Goal: Task Accomplishment & Management: Manage account settings

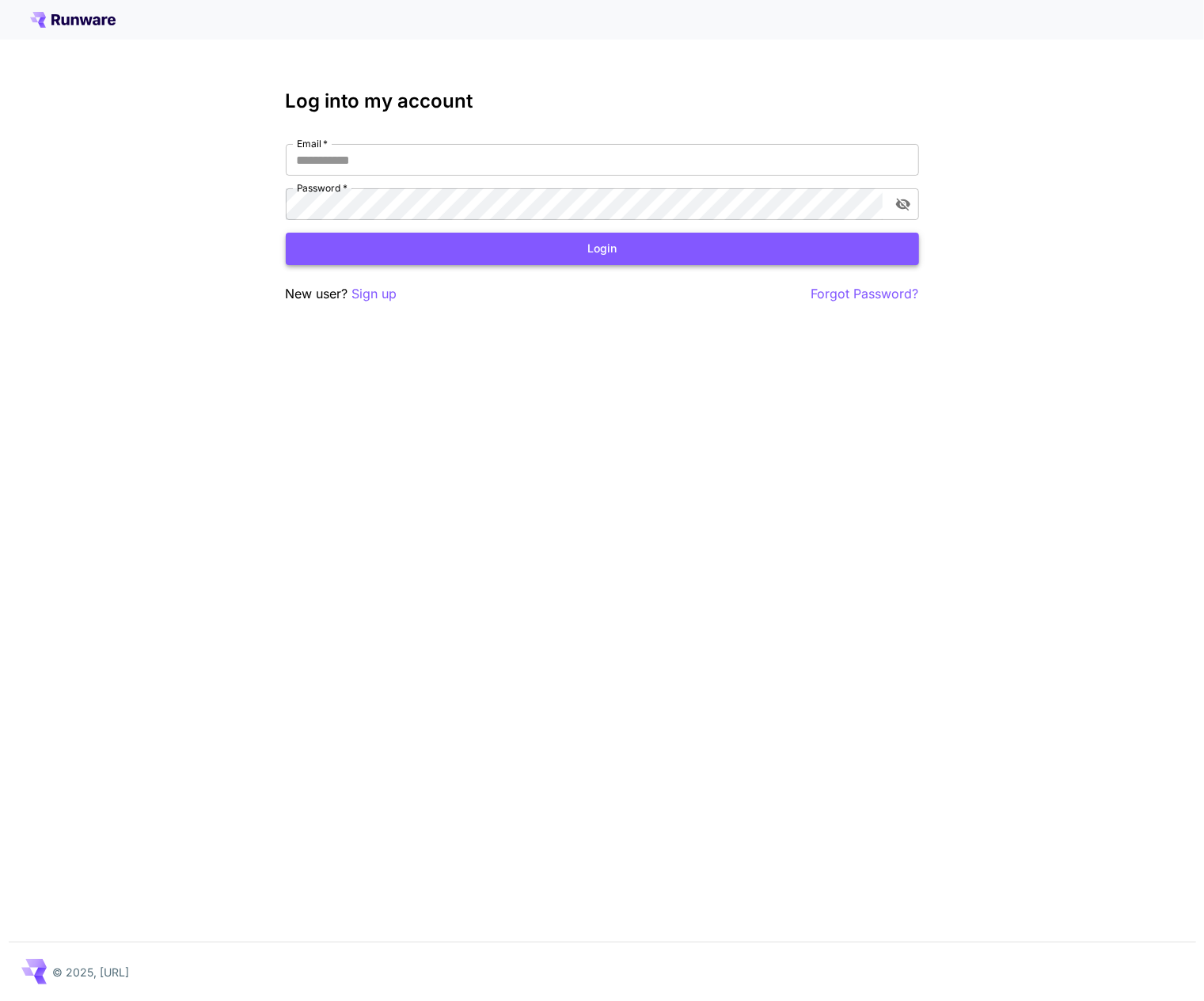
type input "**********"
click at [424, 258] on button "Login" at bounding box center [602, 249] width 633 height 33
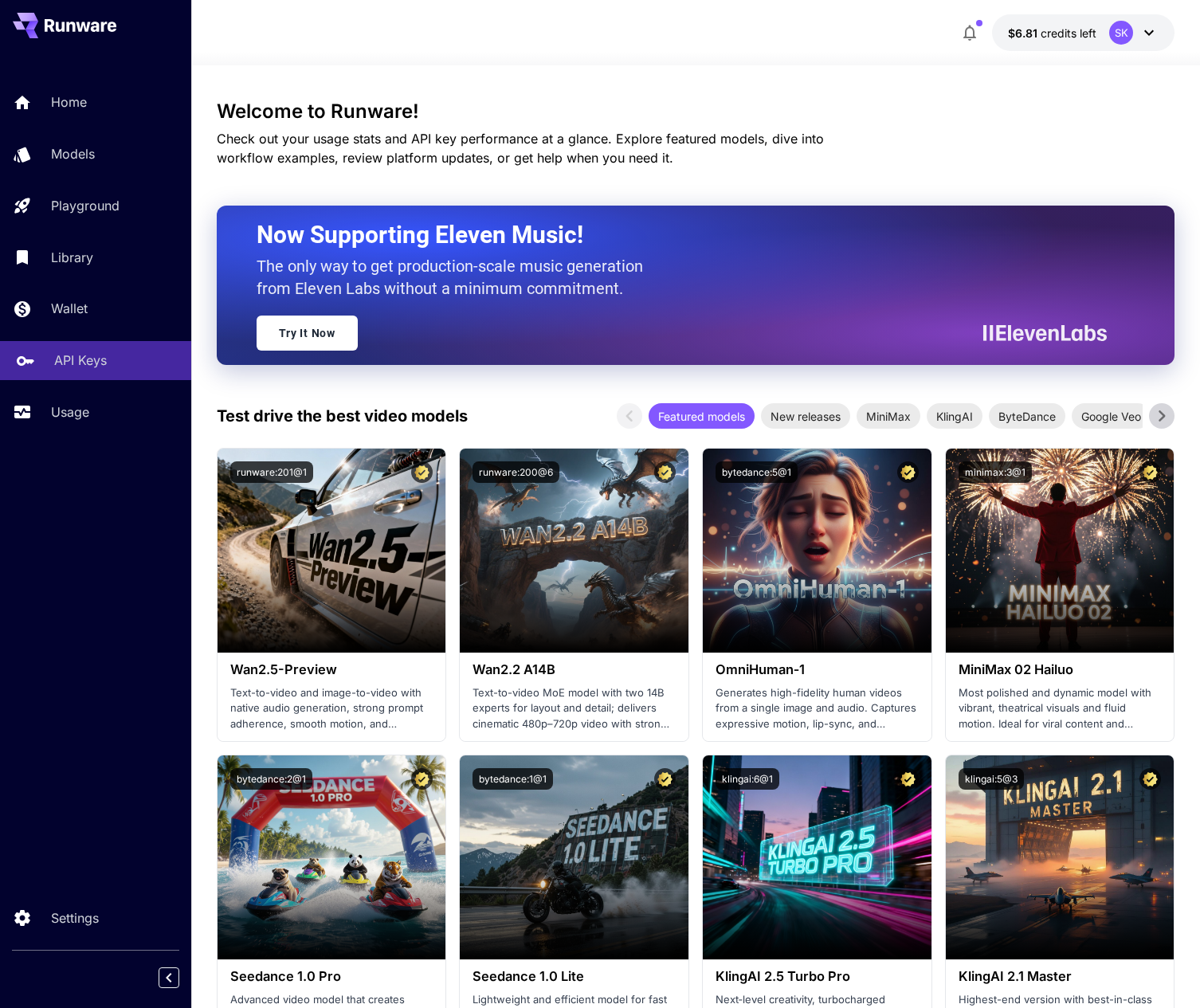
click at [108, 370] on div "API Keys" at bounding box center [116, 360] width 124 height 19
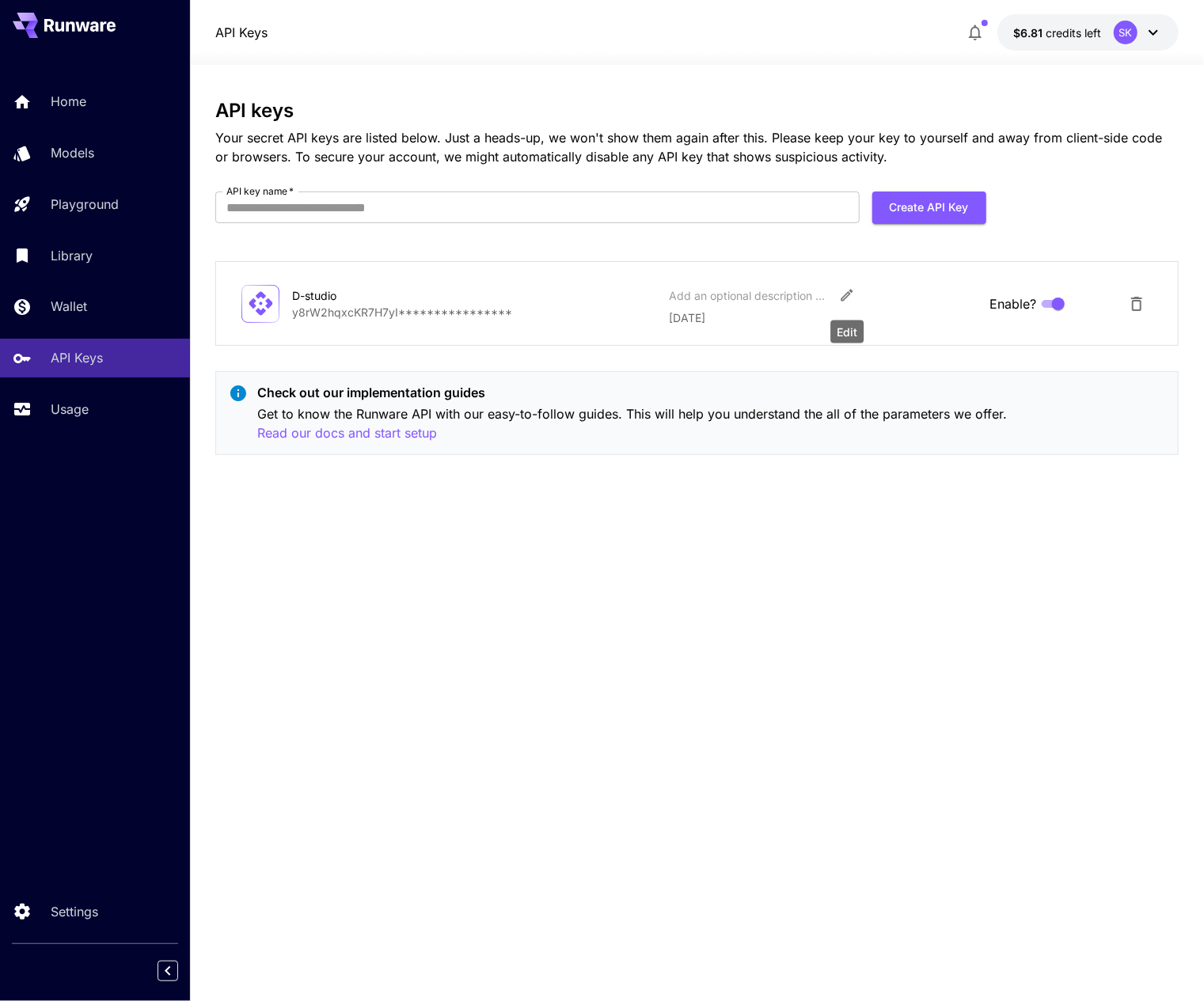
click at [852, 295] on icon "Edit" at bounding box center [847, 295] width 16 height 16
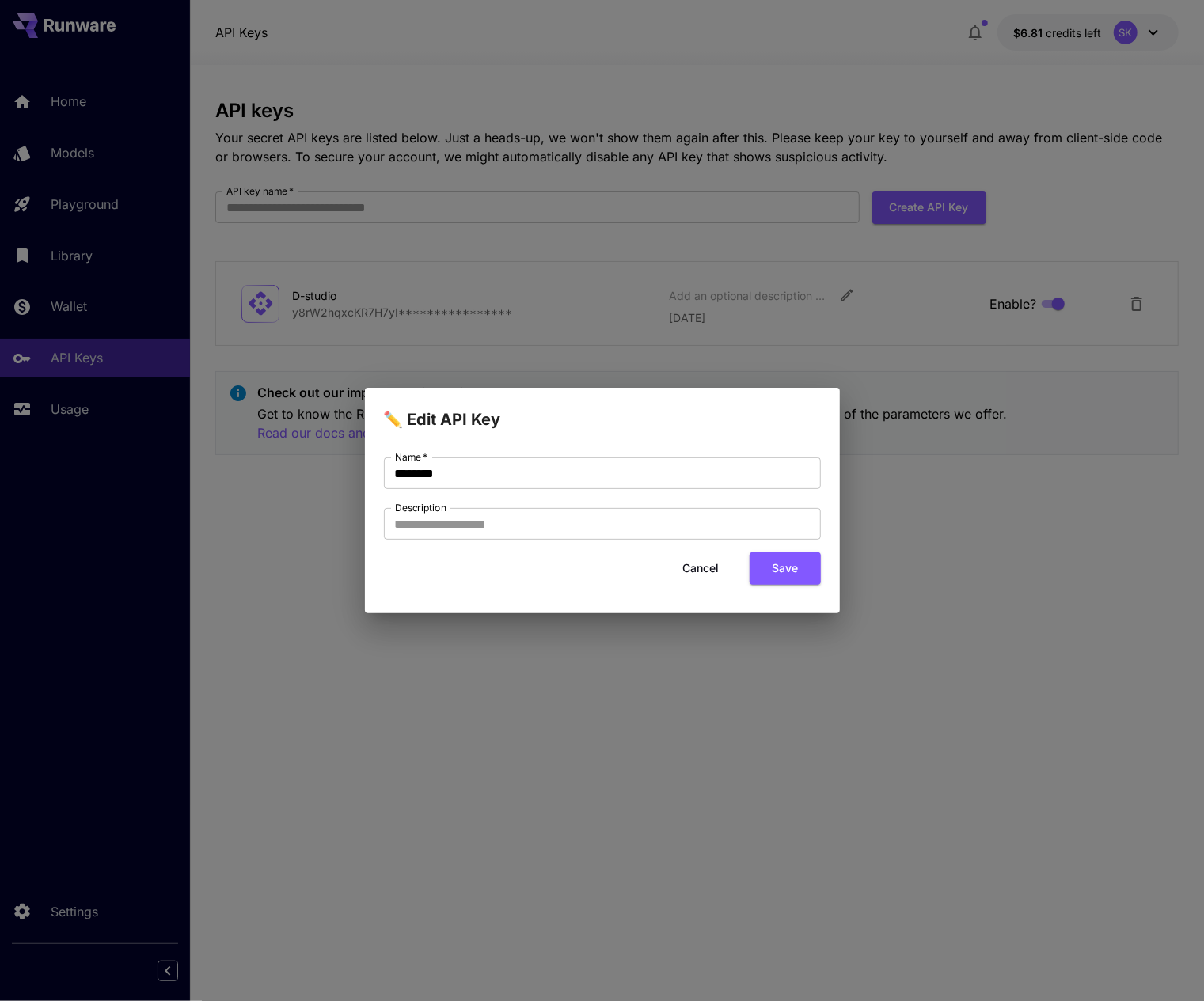
click at [719, 569] on button "Cancel" at bounding box center [700, 569] width 71 height 33
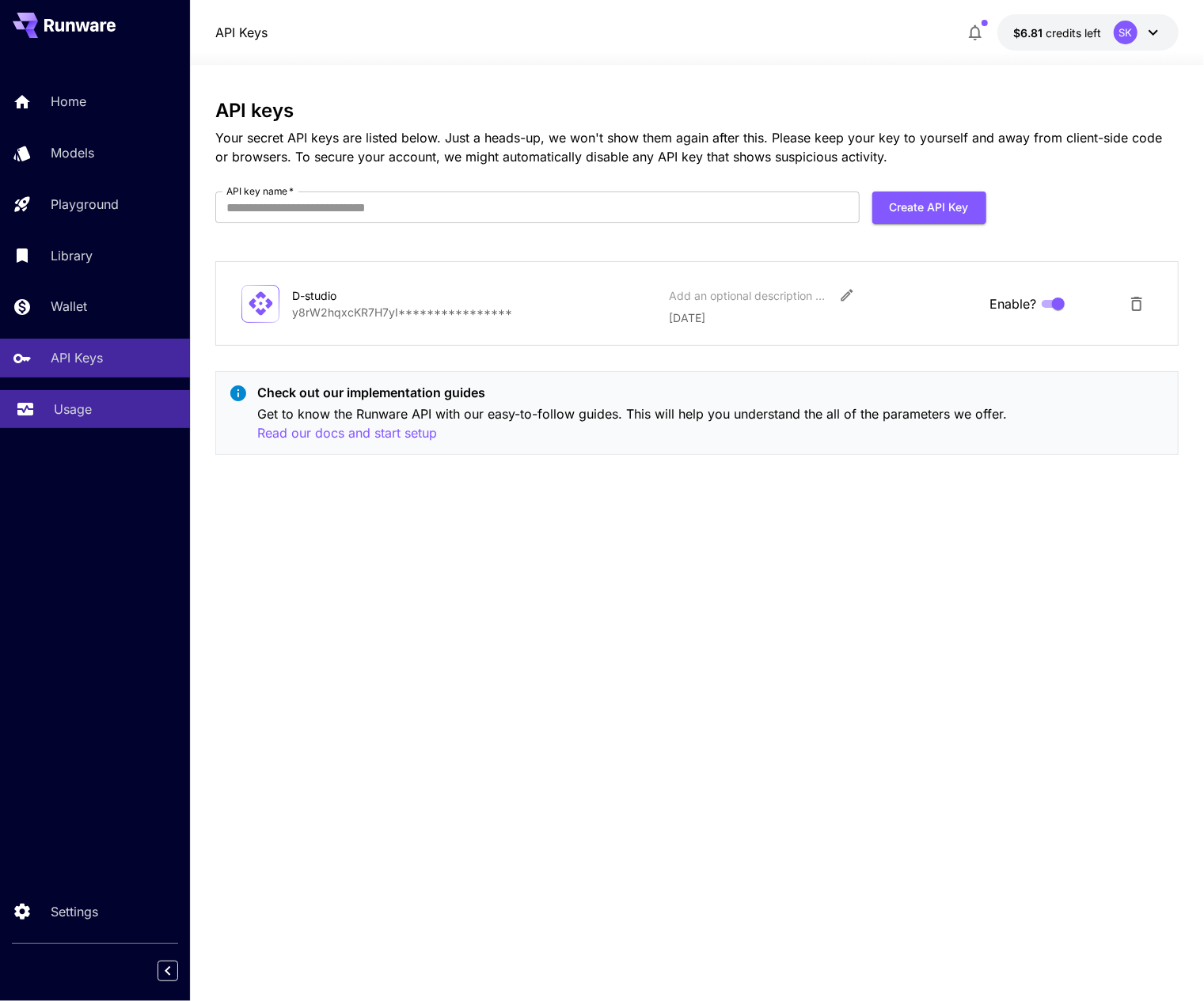
click at [107, 407] on div "Usage" at bounding box center [115, 410] width 123 height 19
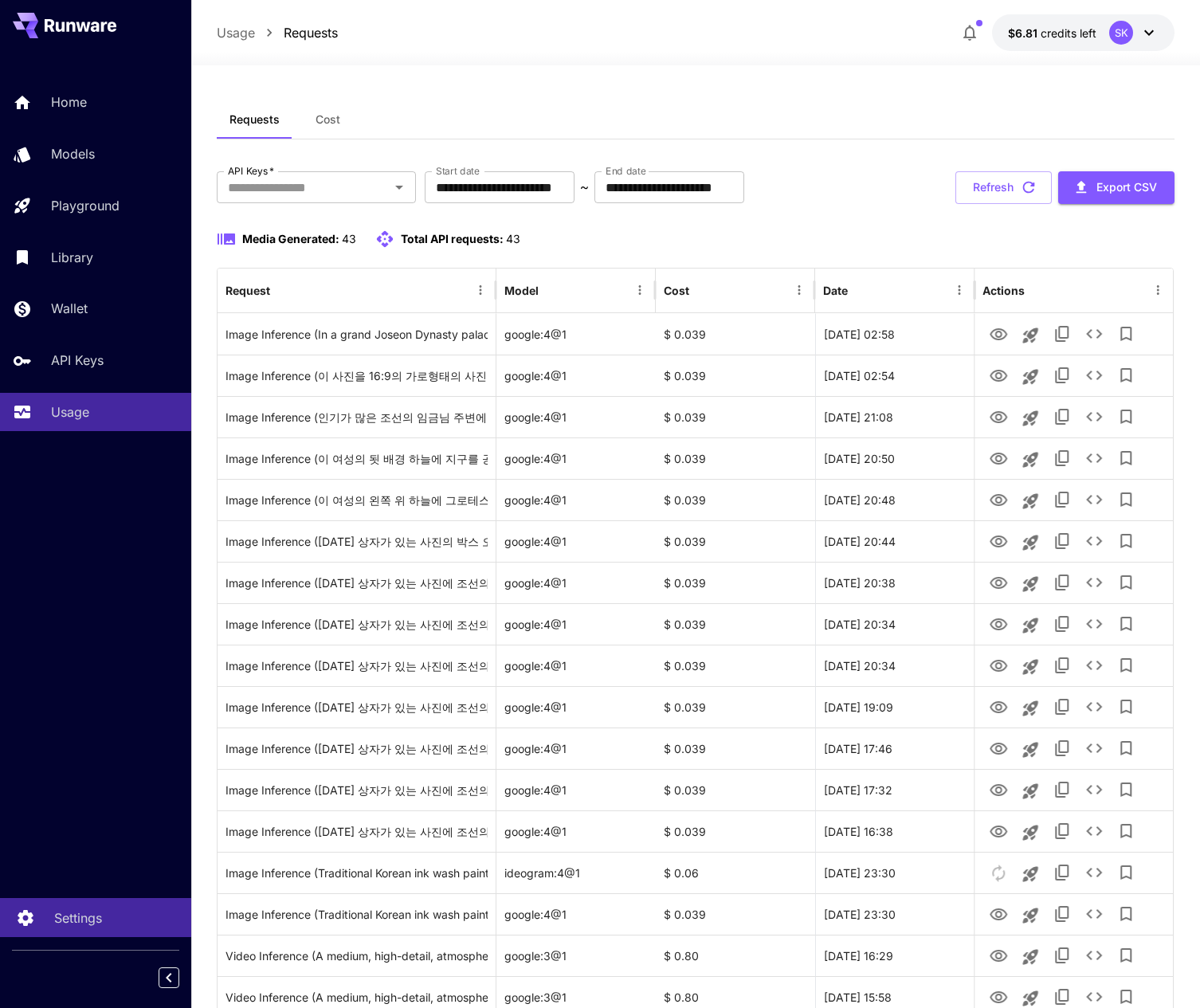
click at [64, 914] on p "Settings" at bounding box center [78, 919] width 48 height 19
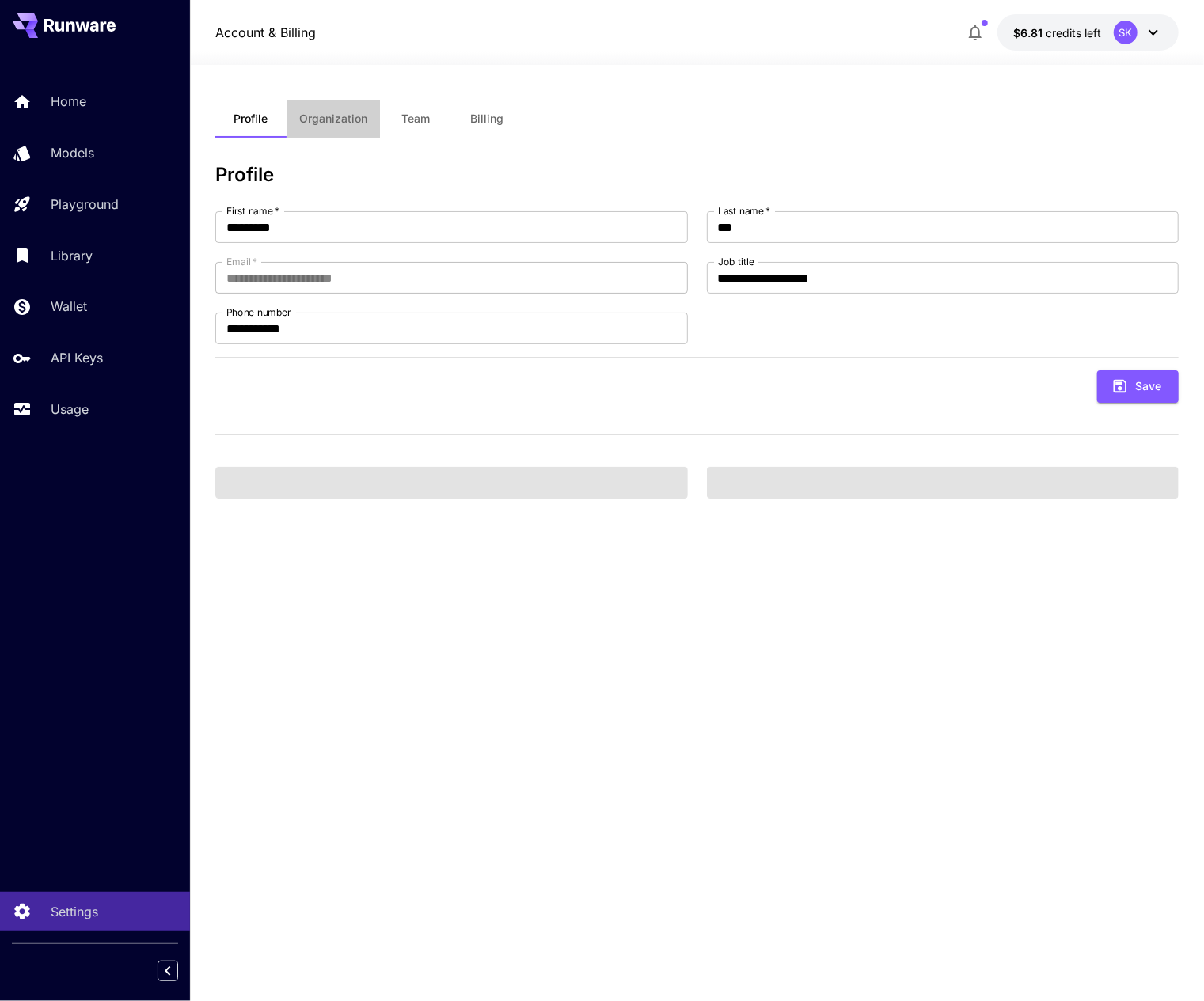
click at [338, 116] on span "Organization" at bounding box center [332, 119] width 68 height 14
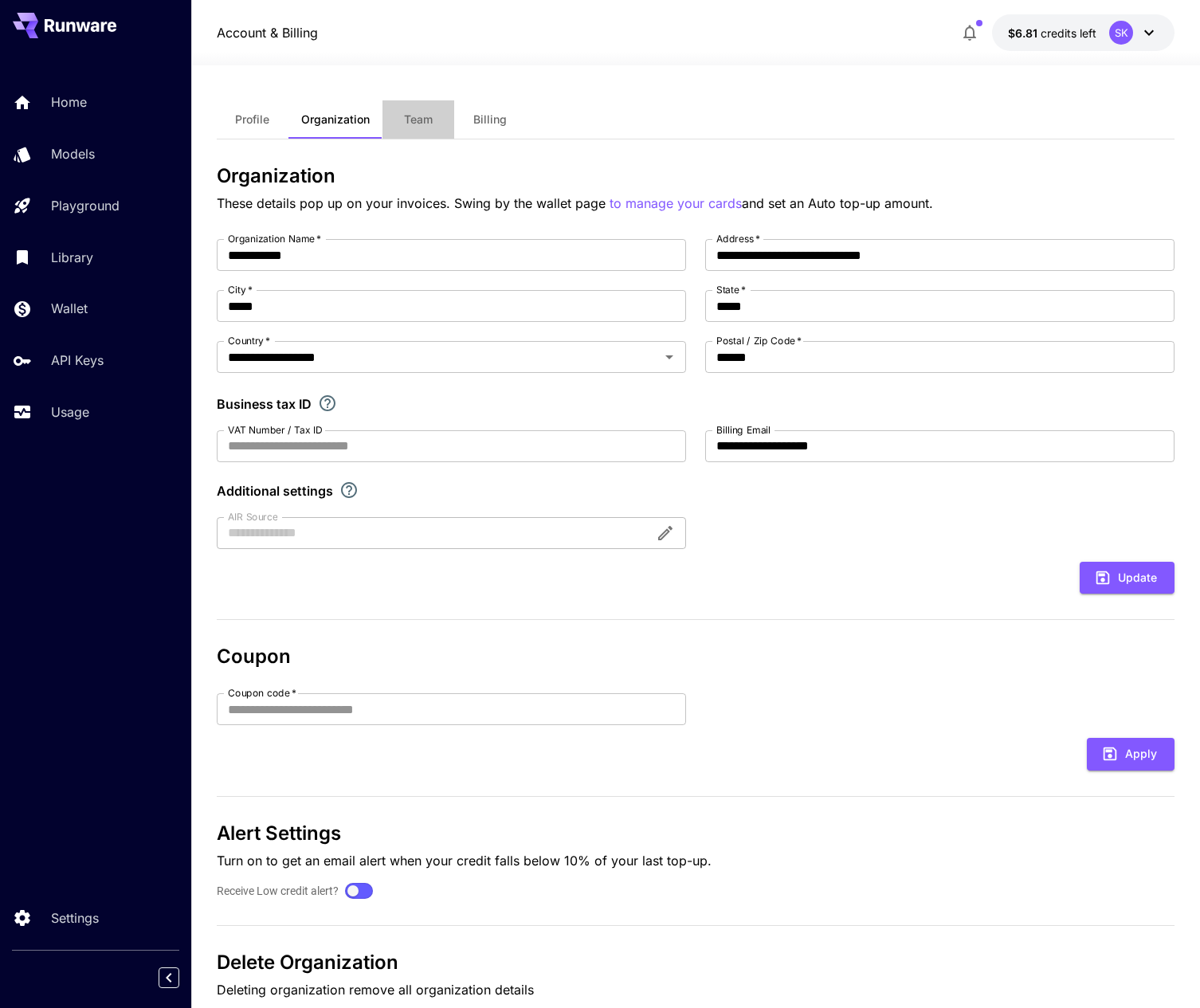
click at [422, 116] on span "Team" at bounding box center [419, 119] width 28 height 14
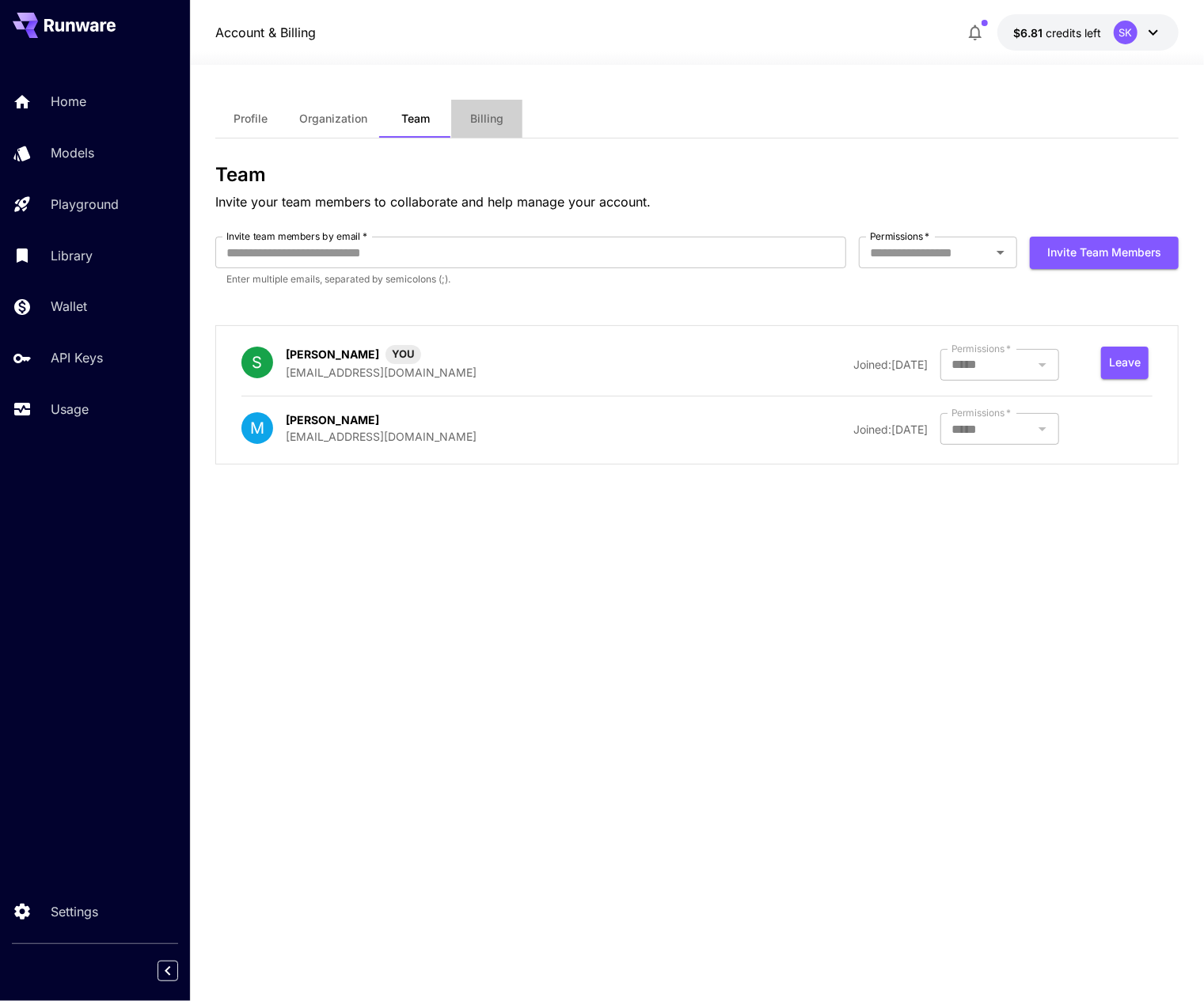
click at [486, 115] on span "Billing" at bounding box center [487, 119] width 33 height 14
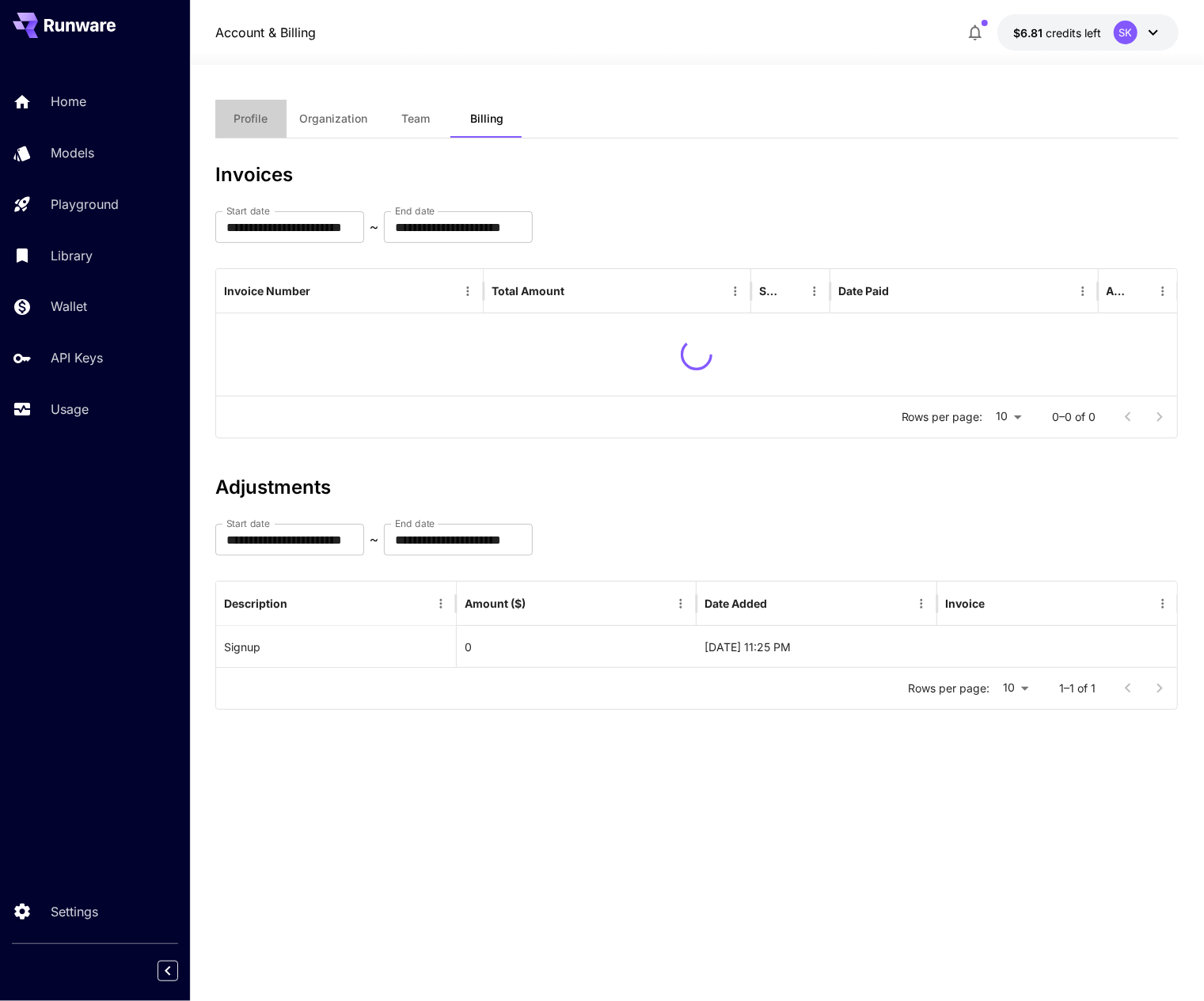
click at [263, 123] on span "Profile" at bounding box center [251, 119] width 34 height 14
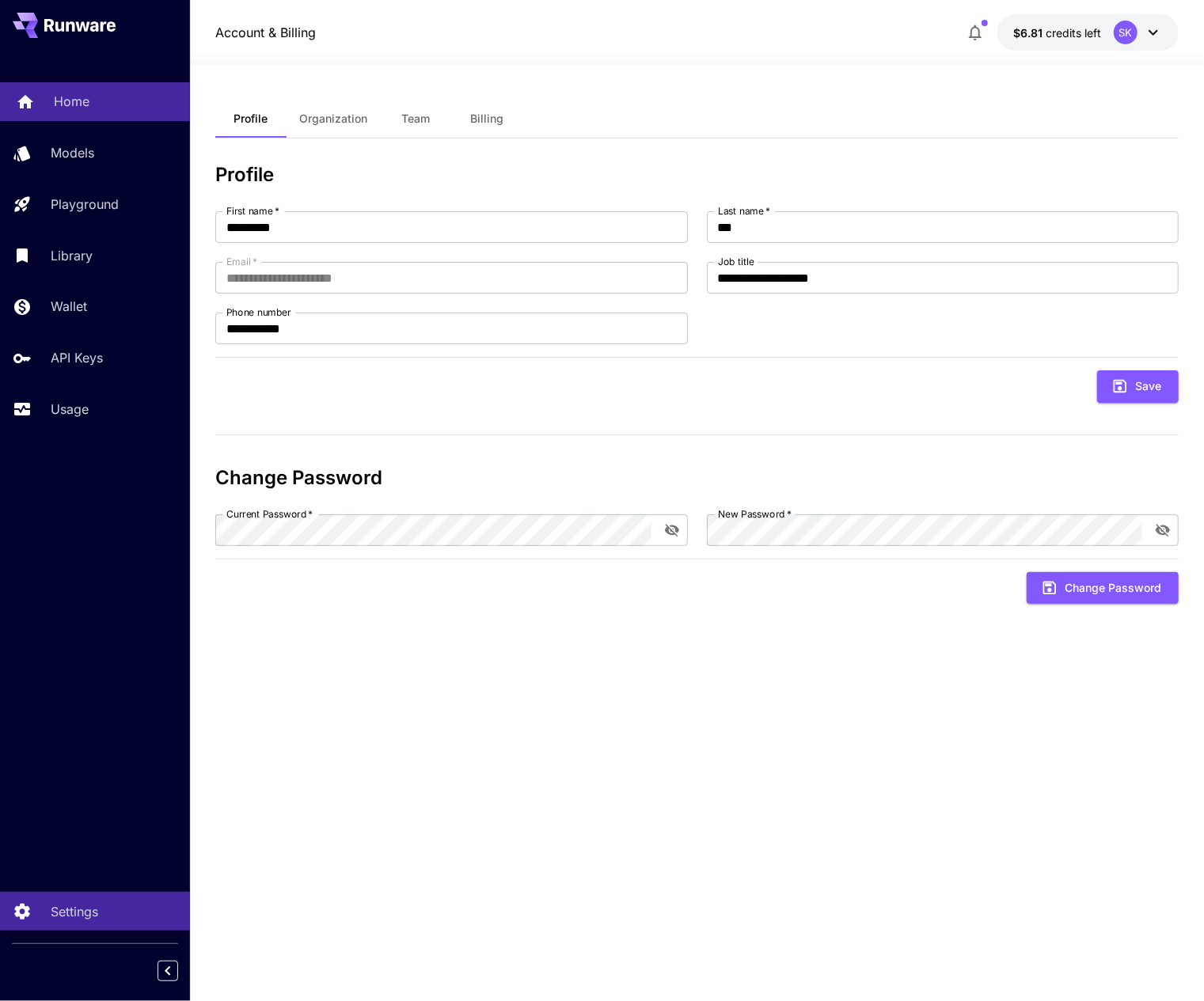
click at [114, 108] on div "Home" at bounding box center [115, 101] width 123 height 19
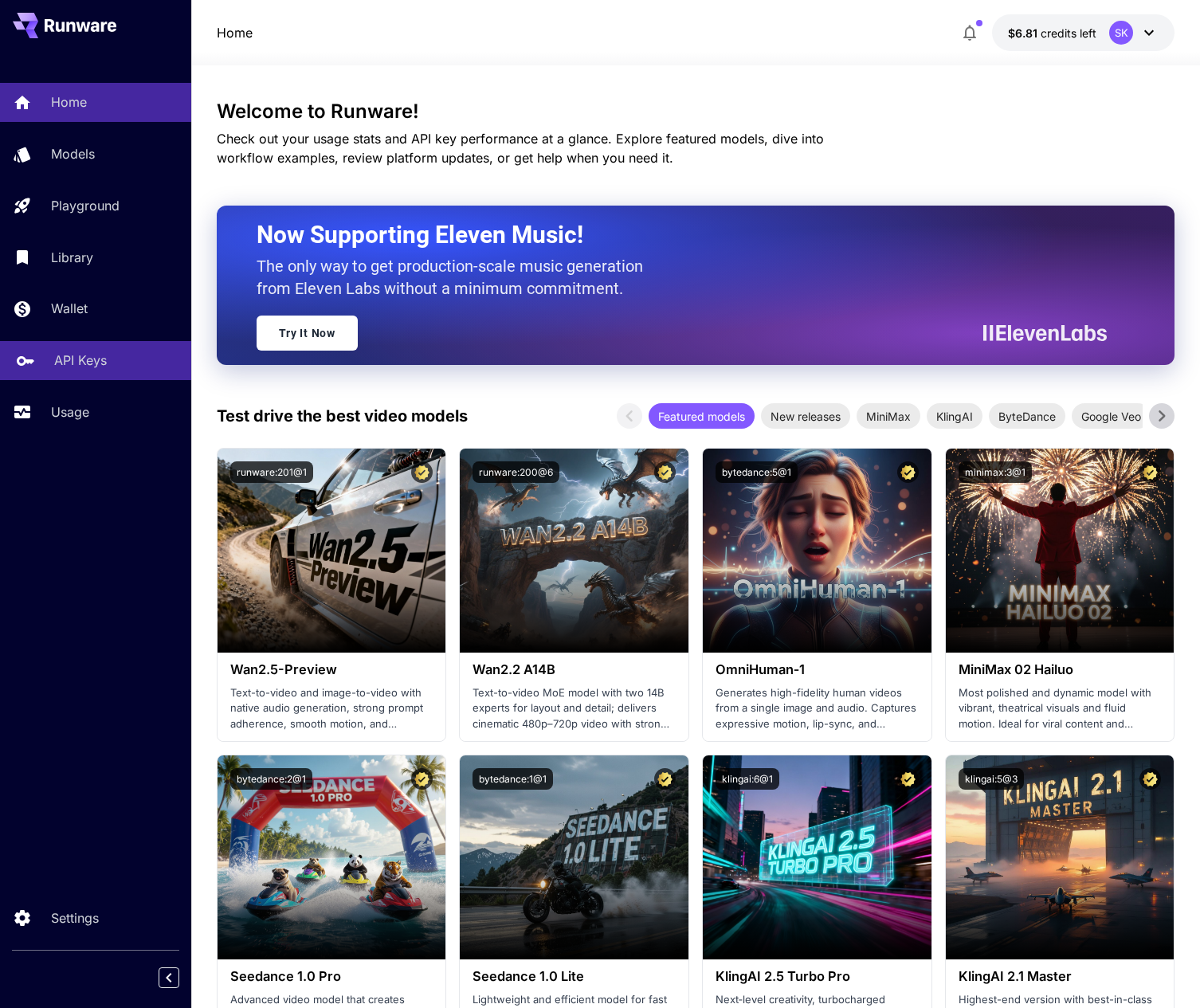
click at [94, 351] on link "API Keys" at bounding box center [96, 360] width 191 height 39
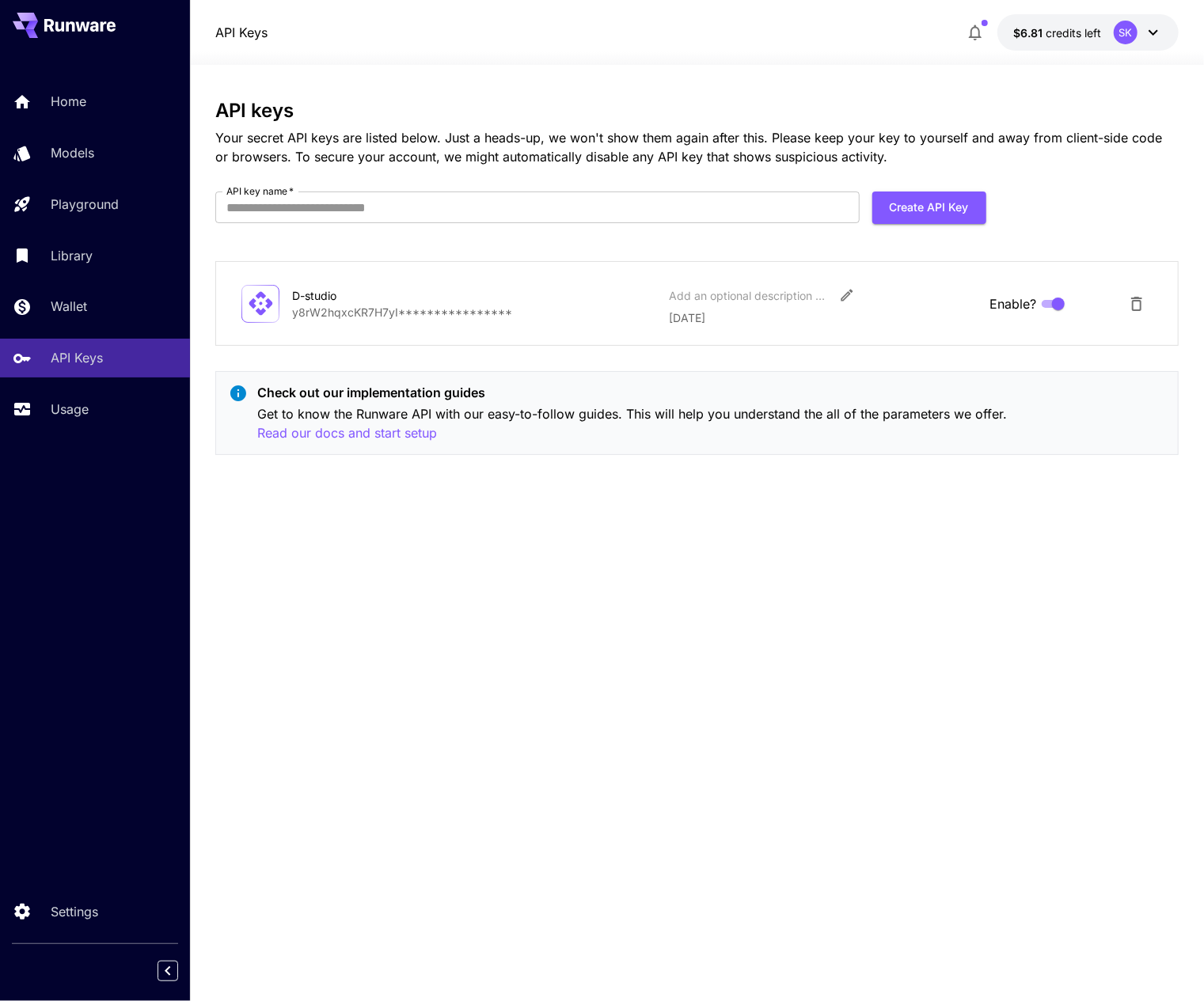
click at [783, 65] on div "**********" at bounding box center [697, 533] width 963 height 936
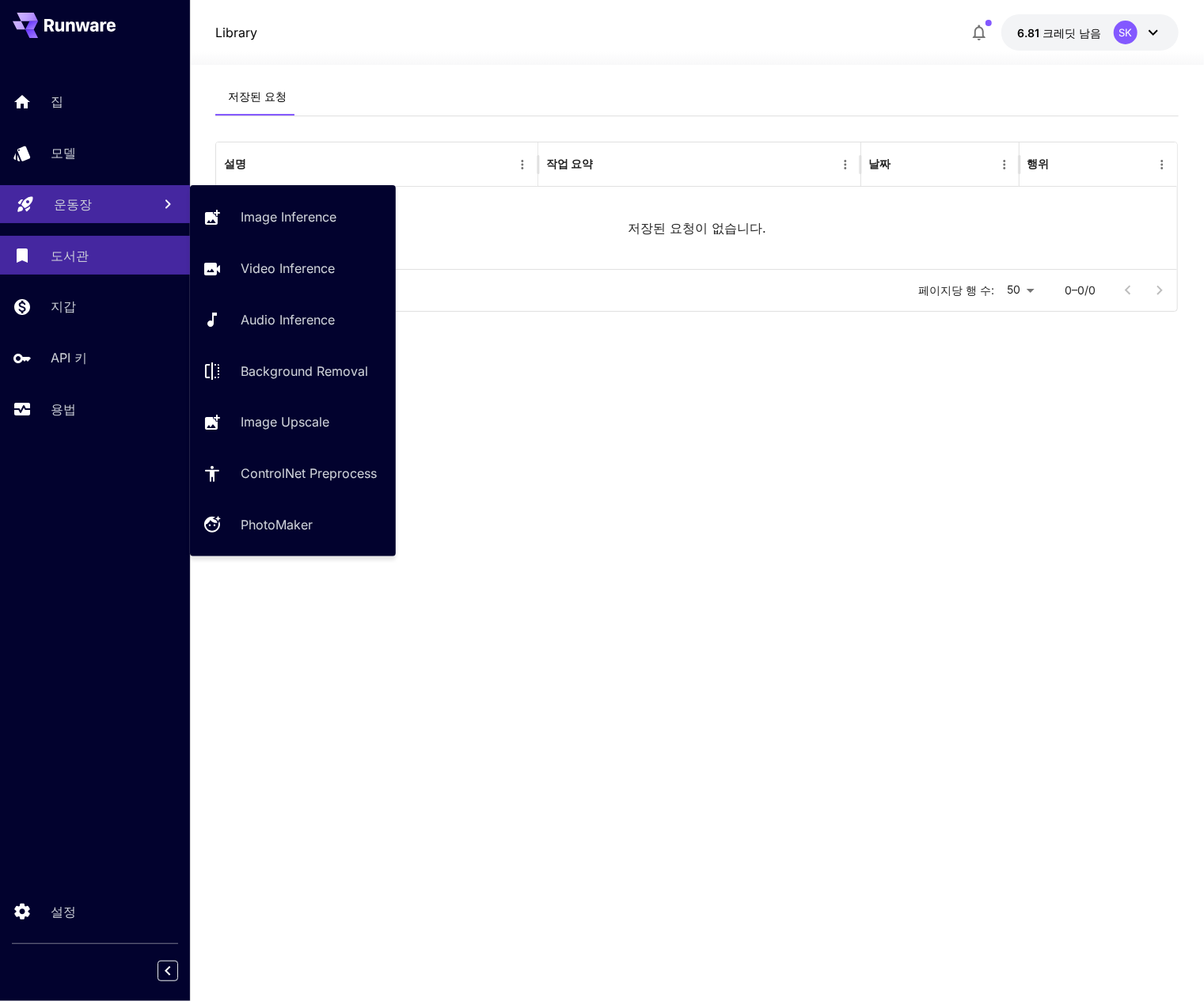
click at [76, 193] on link "운동장" at bounding box center [95, 205] width 190 height 39
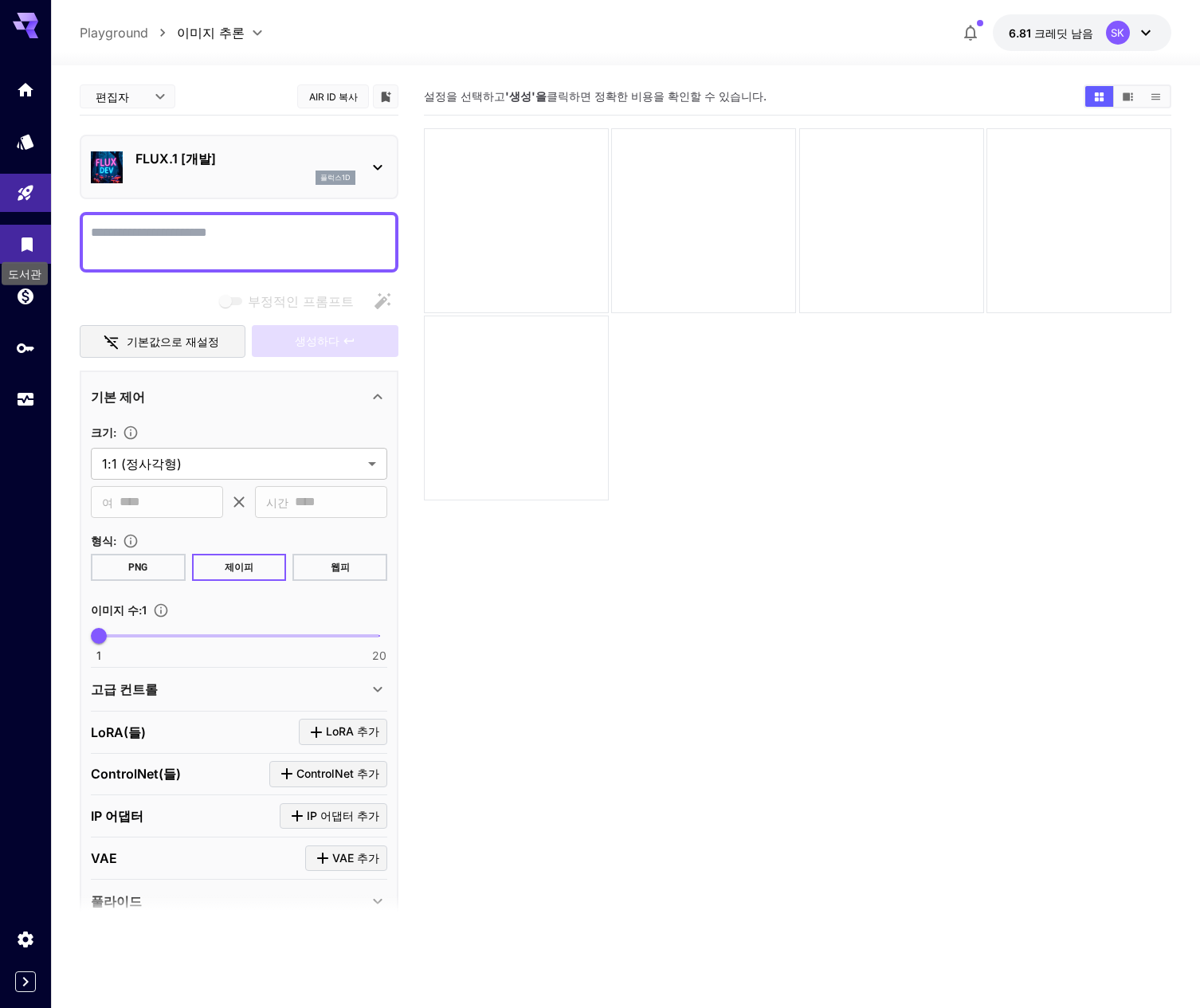
click at [24, 243] on icon "도서관" at bounding box center [27, 240] width 12 height 14
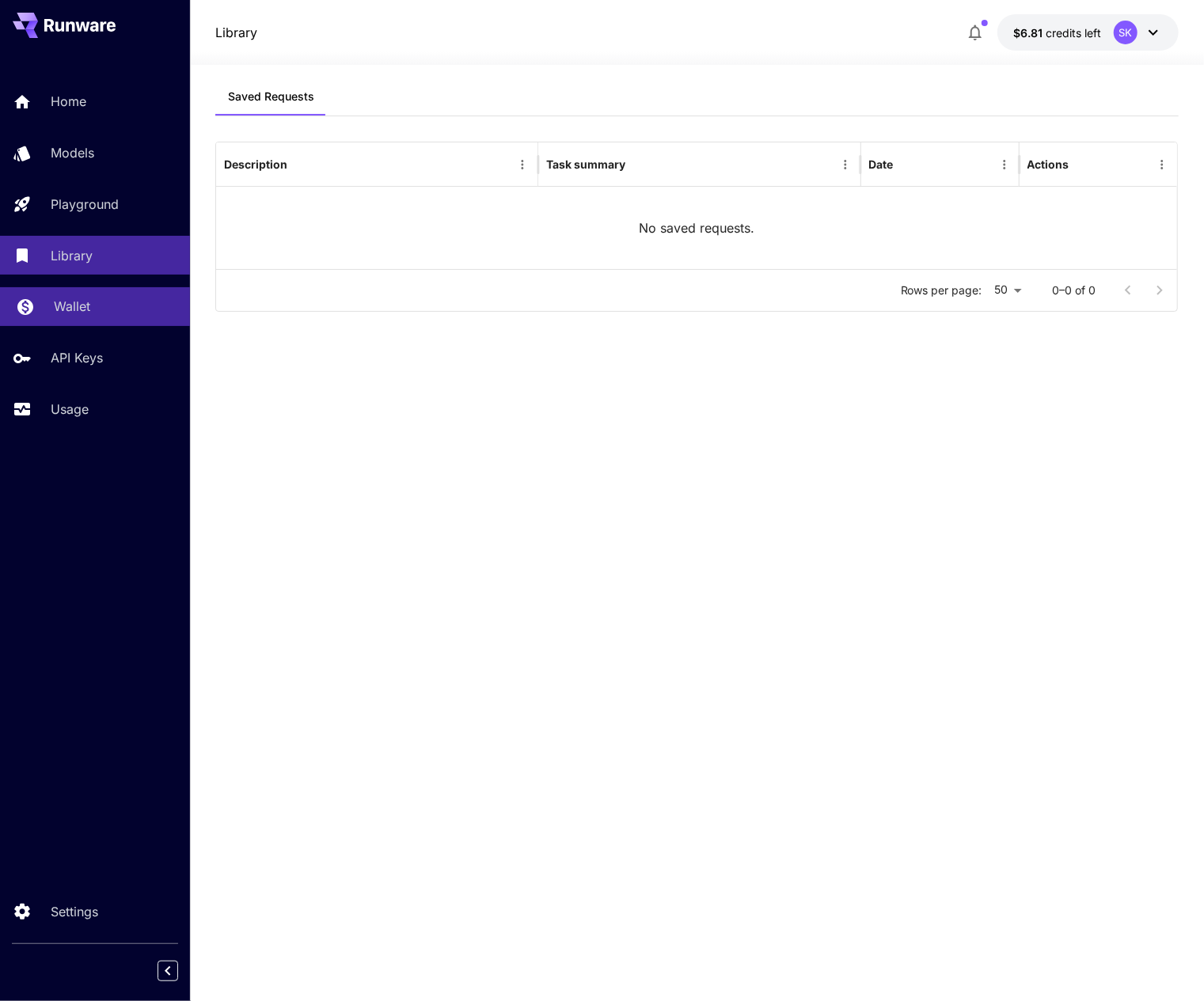
click at [102, 303] on div "Wallet" at bounding box center [115, 307] width 123 height 19
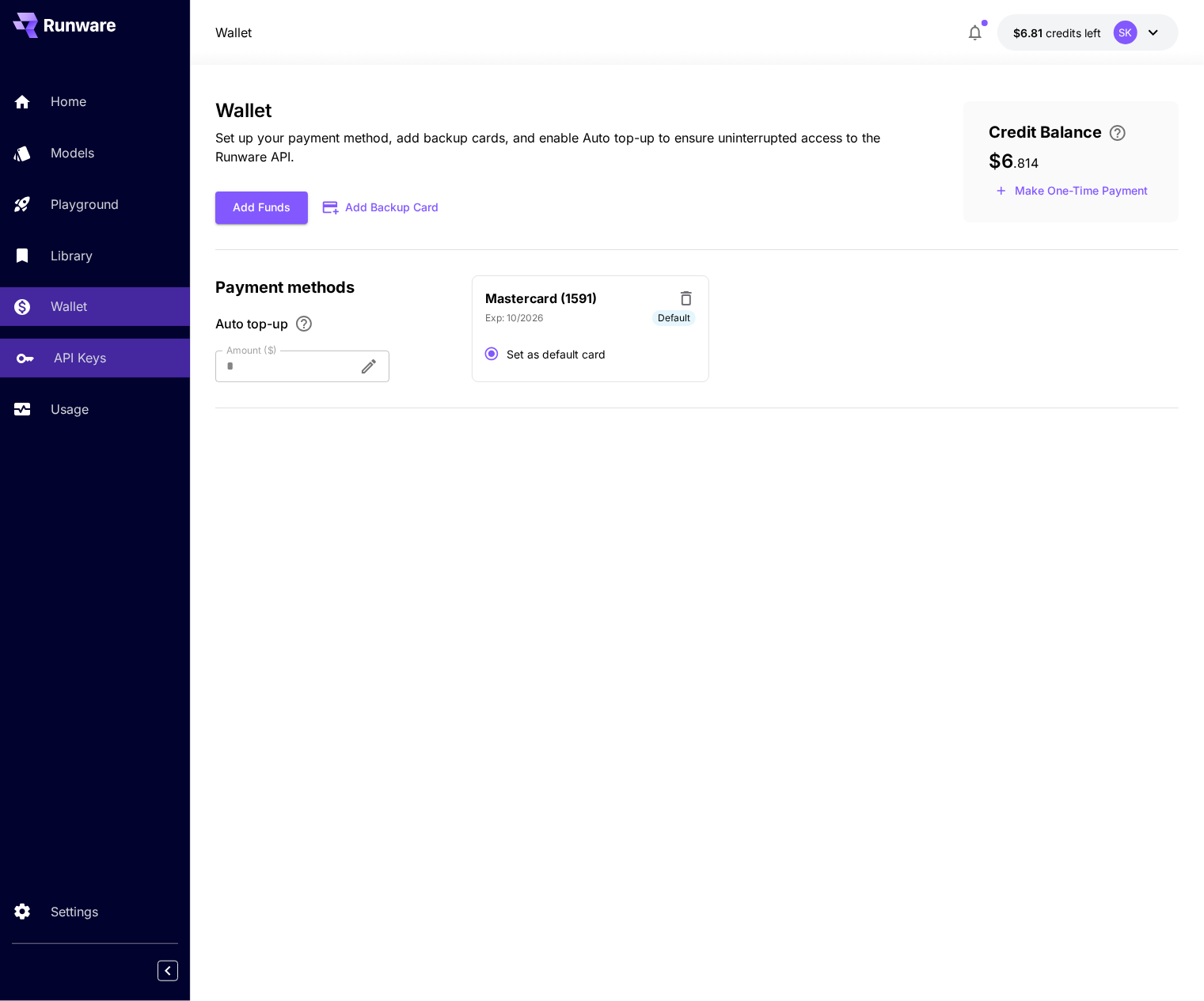
click at [97, 365] on p "API Keys" at bounding box center [79, 358] width 52 height 19
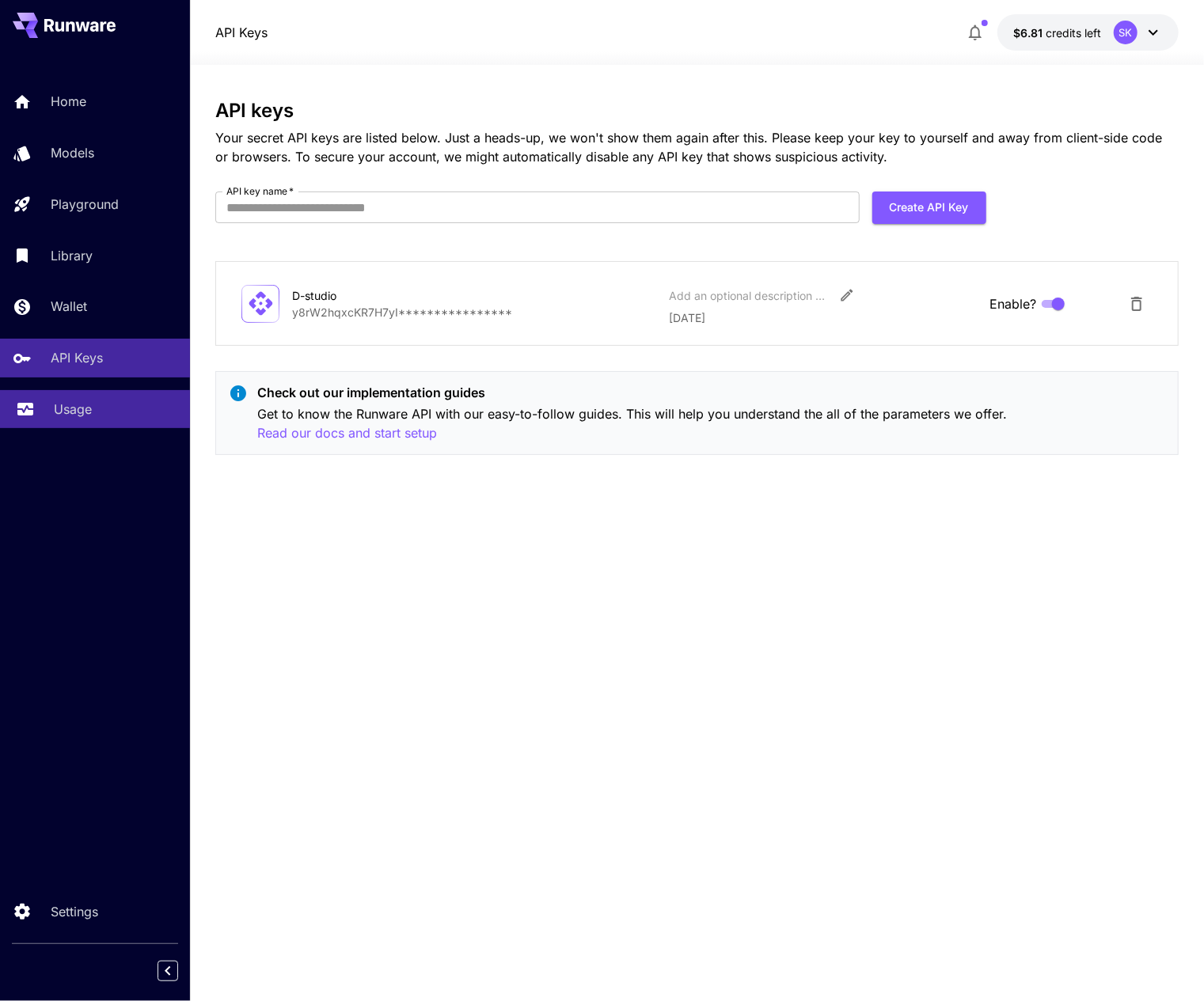
click at [87, 407] on p "Usage" at bounding box center [72, 410] width 38 height 19
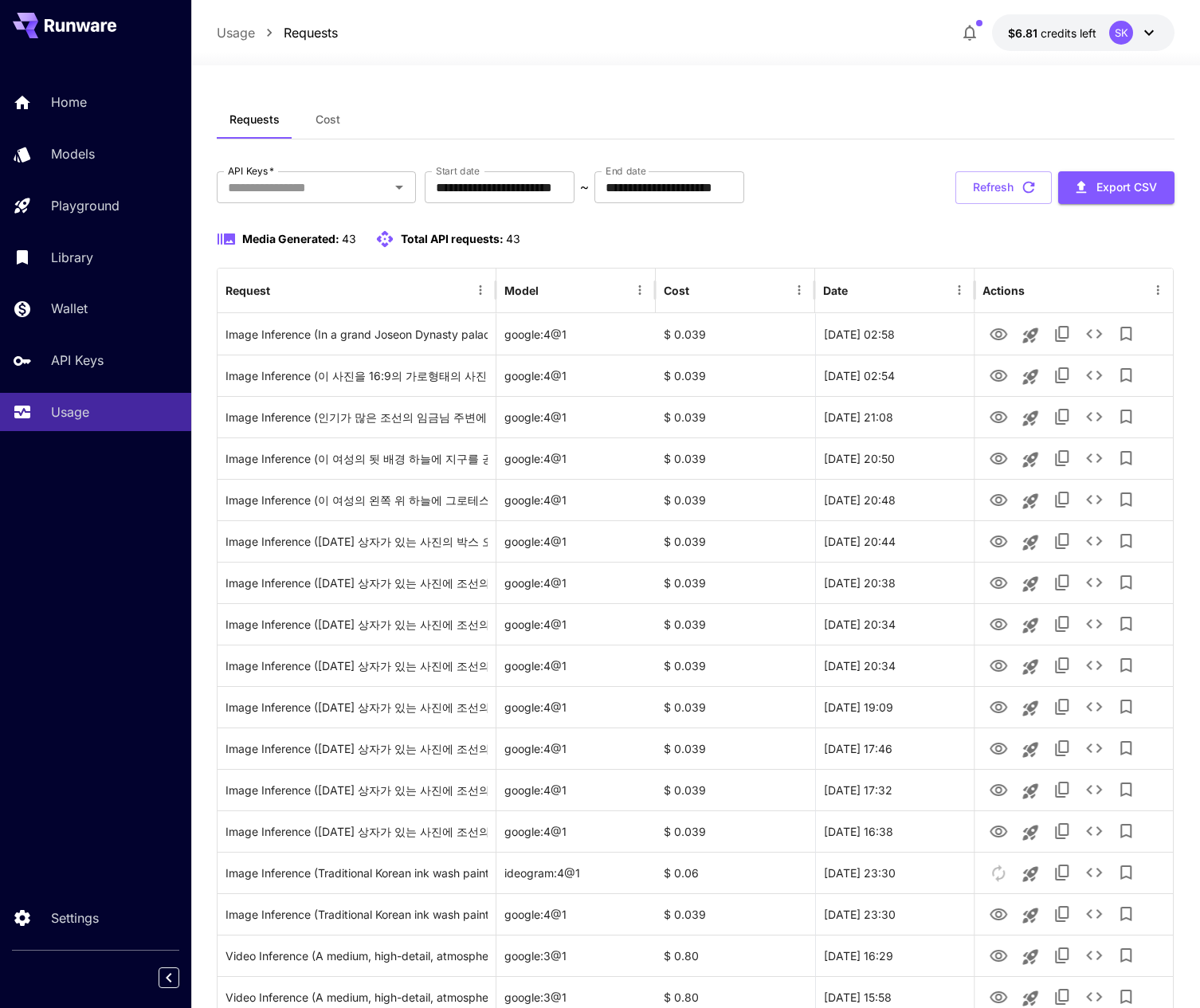
drag, startPoint x: 27, startPoint y: 637, endPoint x: 136, endPoint y: 541, distance: 145.2
click at [27, 637] on div "Home Models Playground Library Wallet API Keys Usage Settings" at bounding box center [96, 504] width 191 height 1008
click at [999, 194] on button "Refresh" at bounding box center [1004, 188] width 96 height 33
click at [786, 61] on div at bounding box center [696, 56] width 1009 height 19
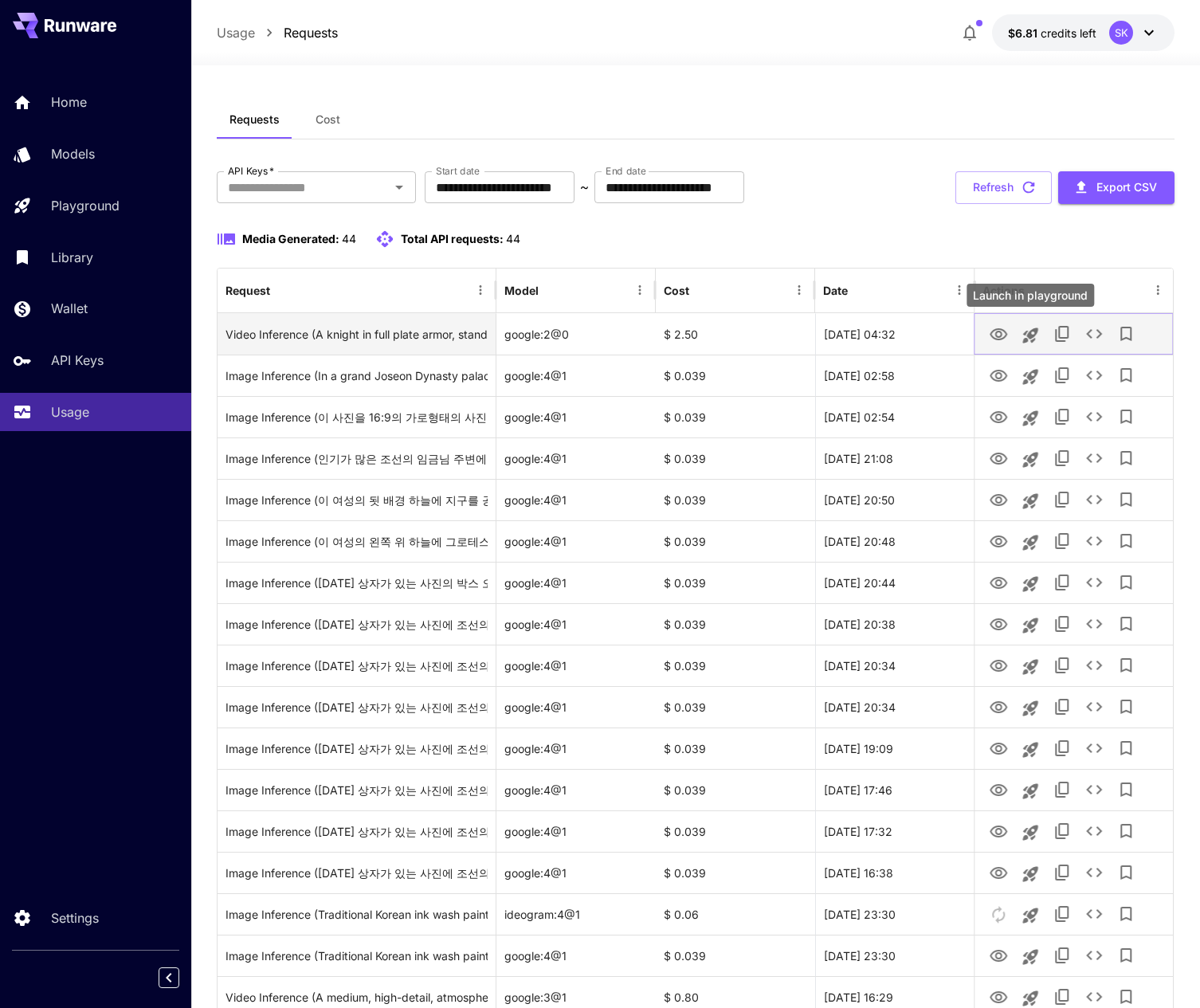
click at [1031, 334] on icon "Launch in playground" at bounding box center [1029, 335] width 15 height 15
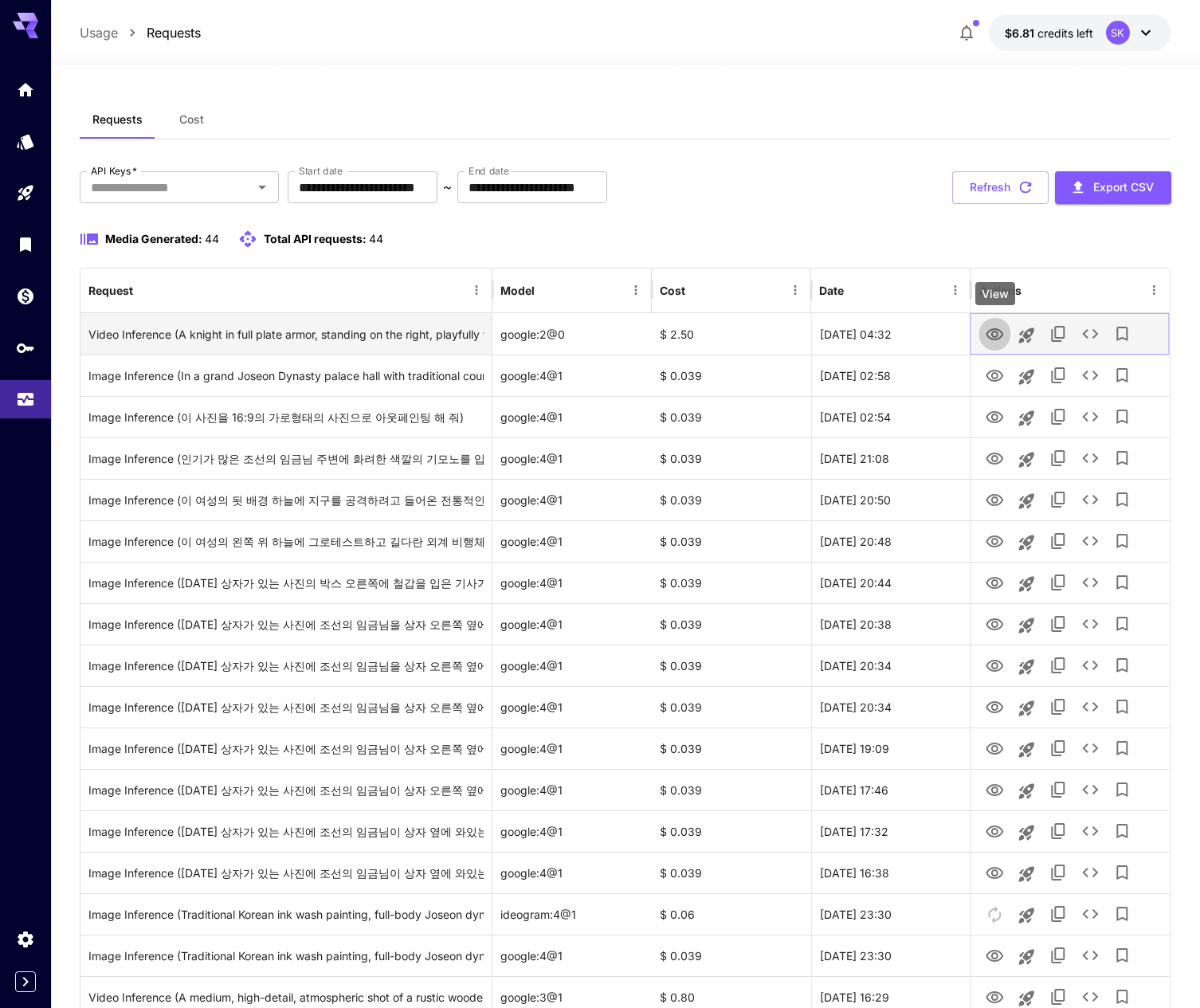
click at [997, 338] on icon "View" at bounding box center [996, 335] width 18 height 12
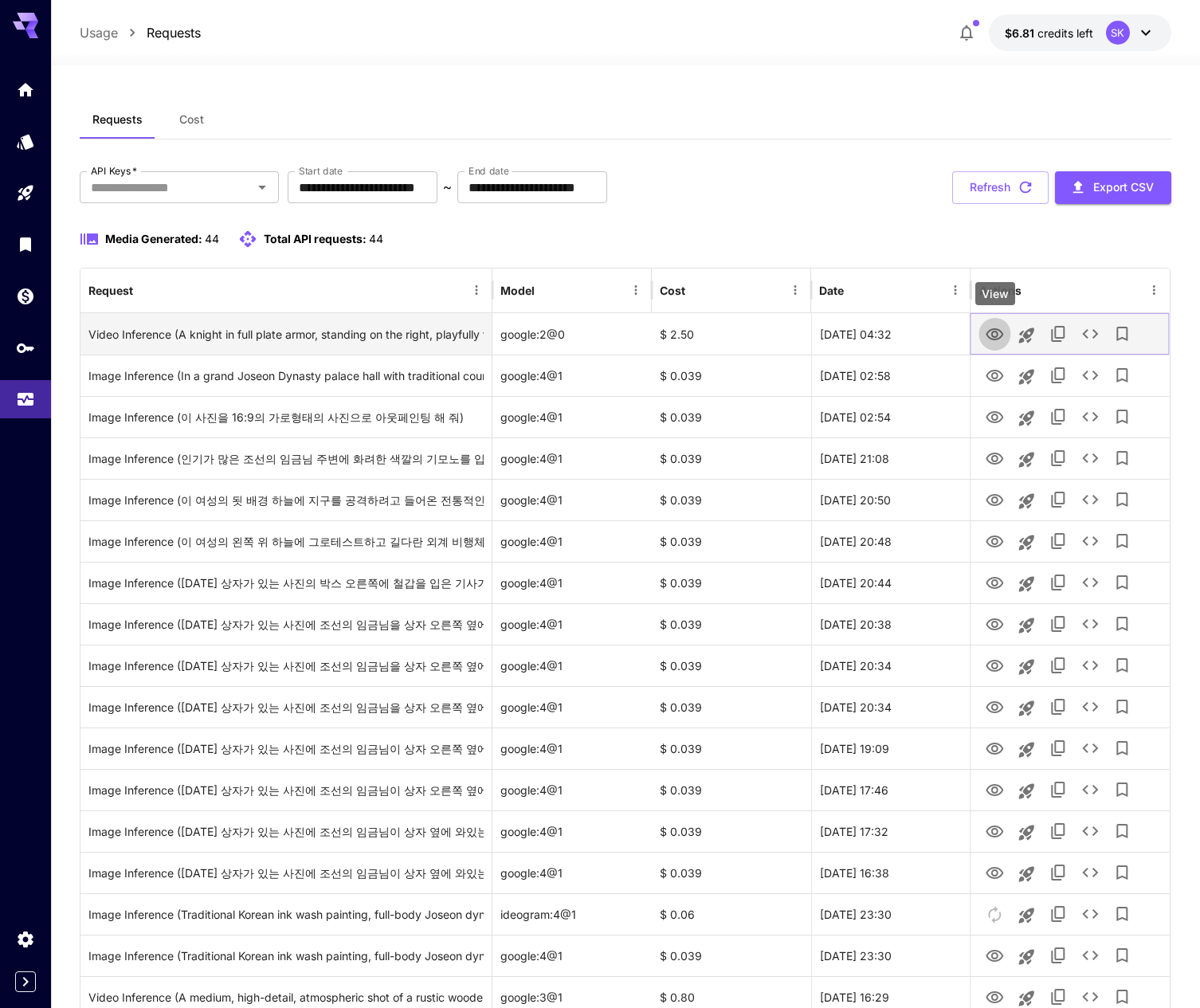
click at [1002, 335] on icon "View" at bounding box center [996, 335] width 18 height 12
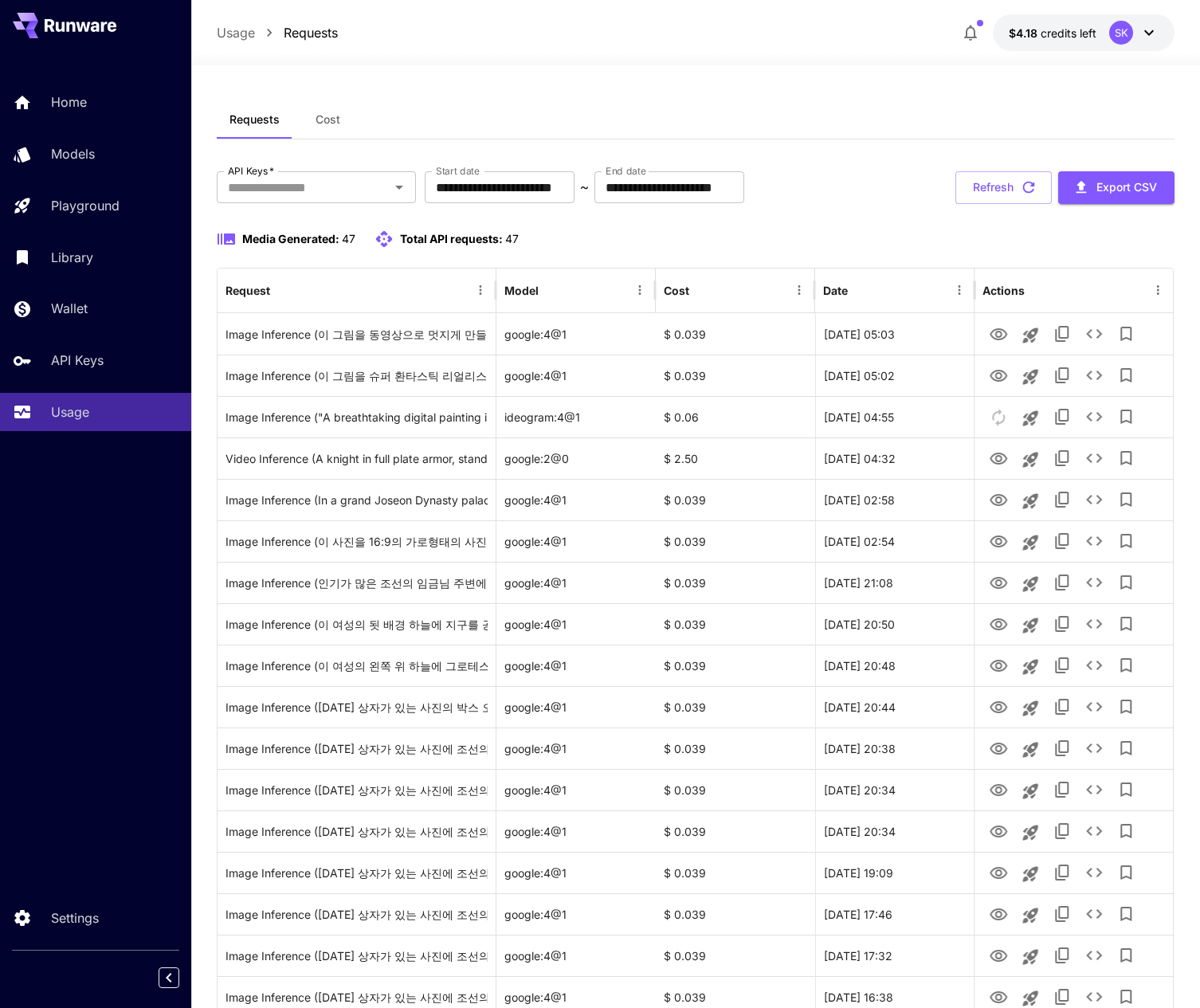
drag, startPoint x: 559, startPoint y: 227, endPoint x: 588, endPoint y: 226, distance: 29.0
click at [990, 191] on button "Refresh" at bounding box center [1004, 188] width 96 height 33
click at [1033, 187] on icon "button" at bounding box center [1029, 188] width 18 height 18
click at [1030, 187] on icon "button" at bounding box center [1029, 188] width 18 height 18
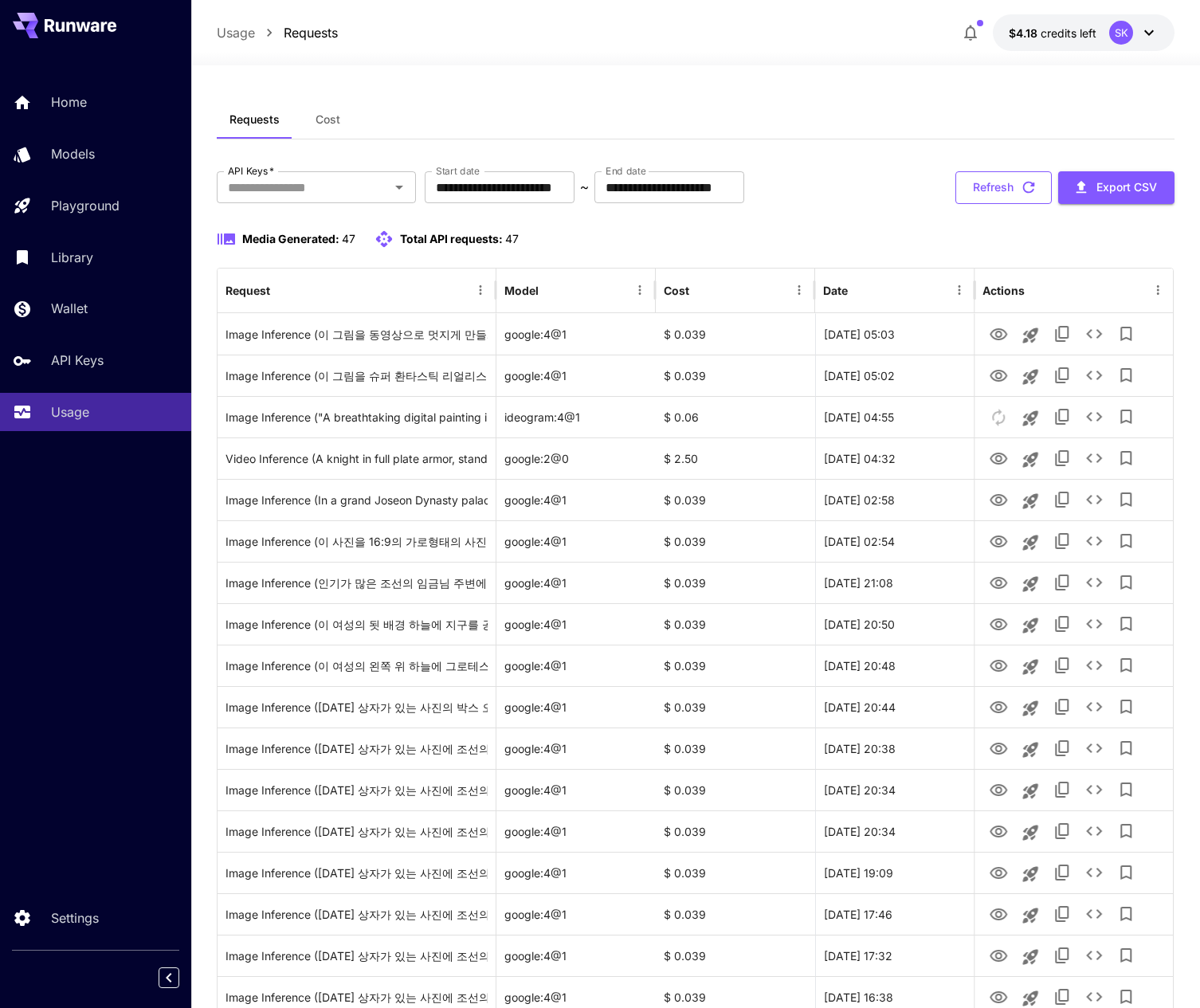
click at [1019, 178] on button "Refresh" at bounding box center [1004, 188] width 96 height 33
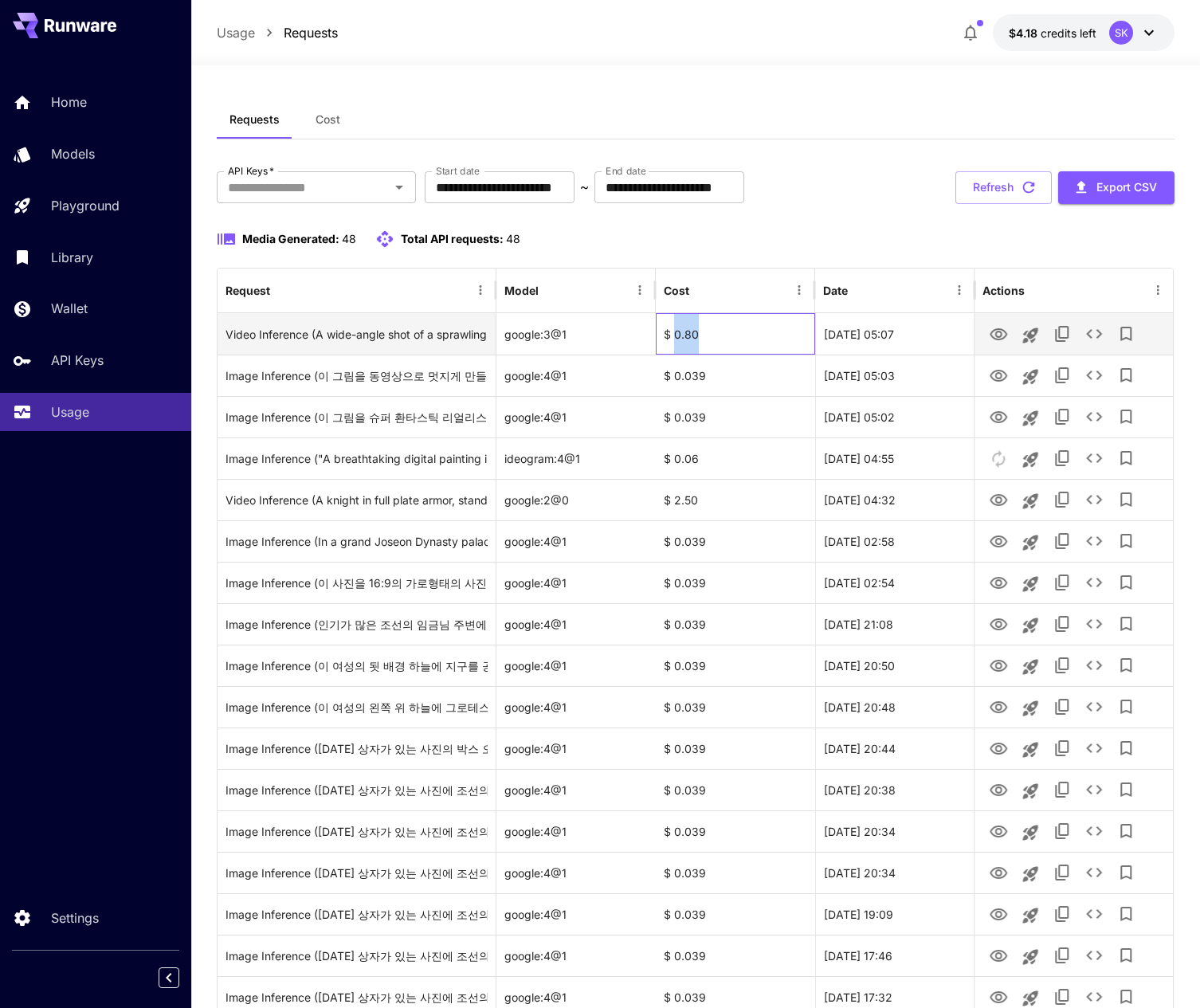
drag, startPoint x: 704, startPoint y: 339, endPoint x: 676, endPoint y: 336, distance: 28.2
click at [676, 336] on div "$ 0.80" at bounding box center [735, 334] width 159 height 42
copy div "0.80"
